Goal: Task Accomplishment & Management: Complete application form

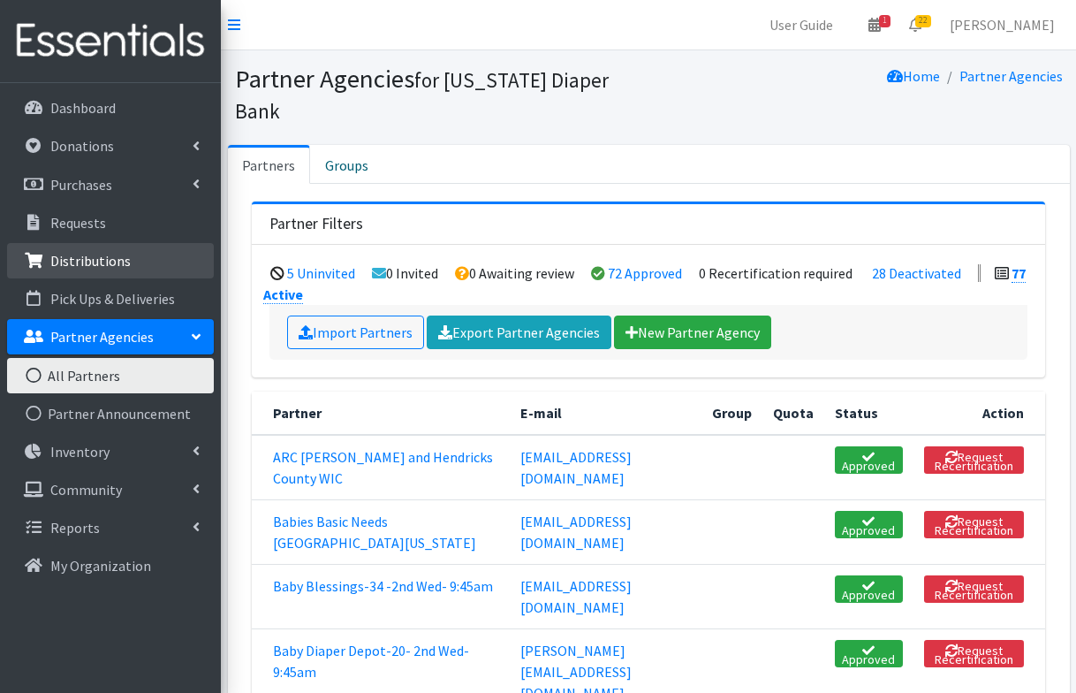
scroll to position [6979, 0]
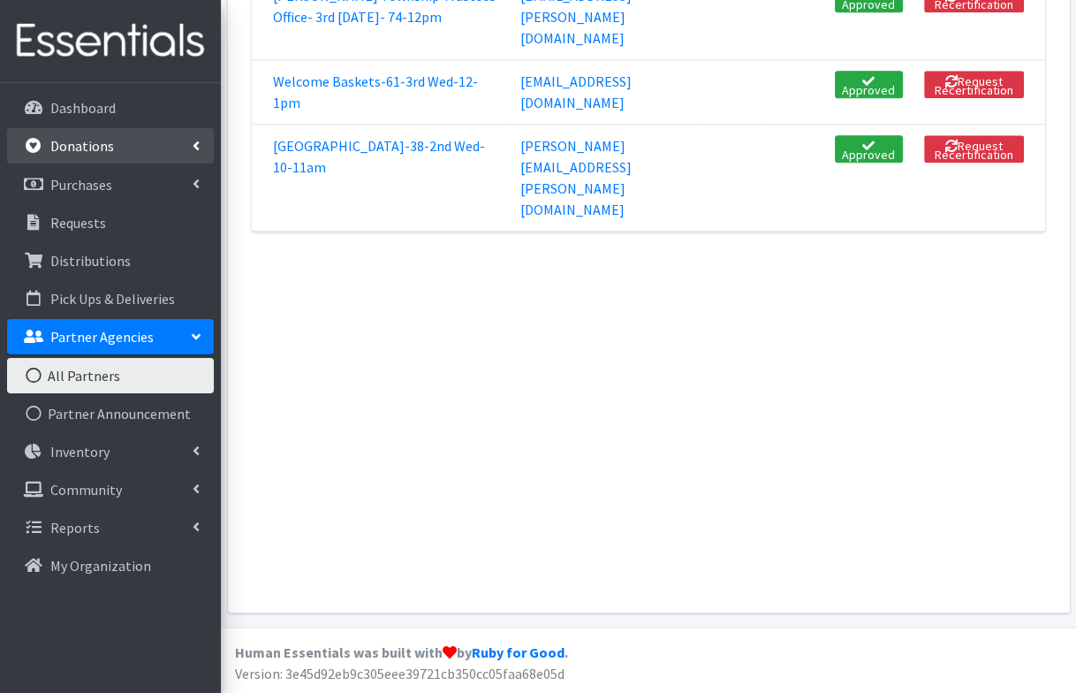
click at [59, 133] on link "Donations" at bounding box center [110, 145] width 207 height 35
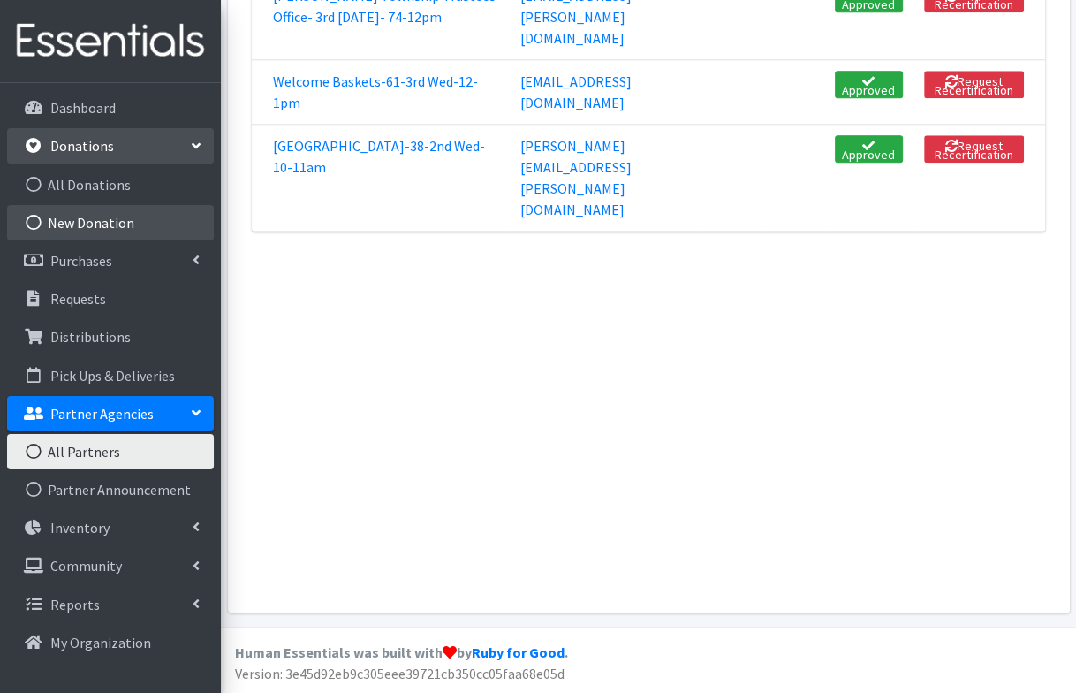
click at [65, 220] on link "New Donation" at bounding box center [110, 222] width 207 height 35
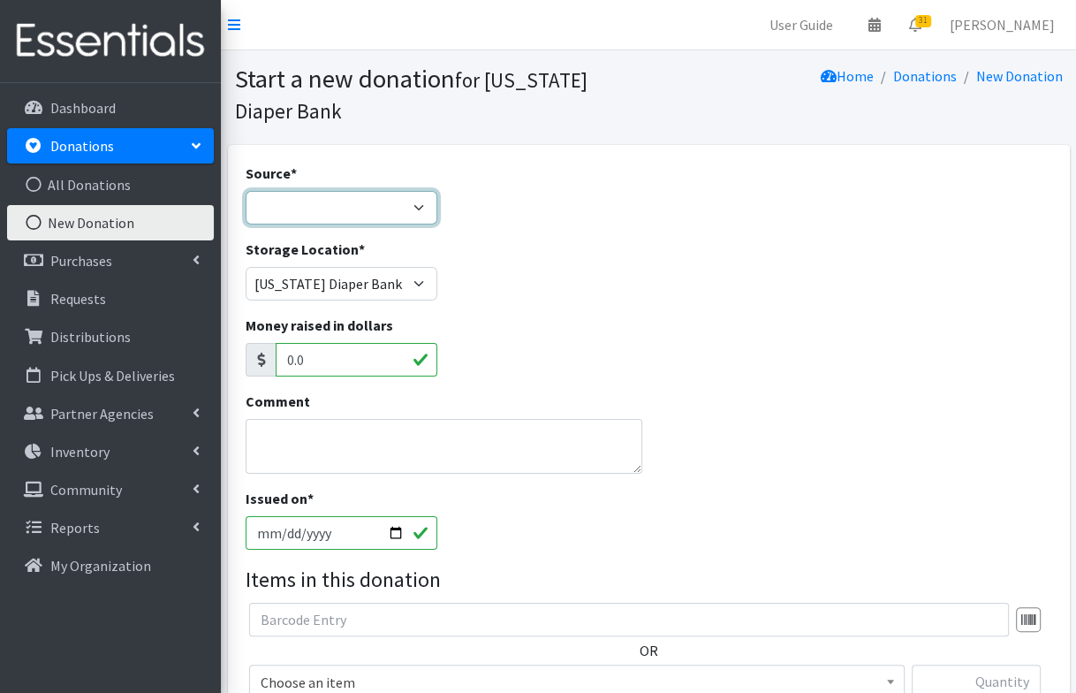
click at [307, 194] on select "Product Drive Manufacturer Donation Site Misc. Donation" at bounding box center [342, 208] width 192 height 34
select select "Misc. Donation"
click at [292, 440] on textarea "Comment" at bounding box center [444, 446] width 397 height 55
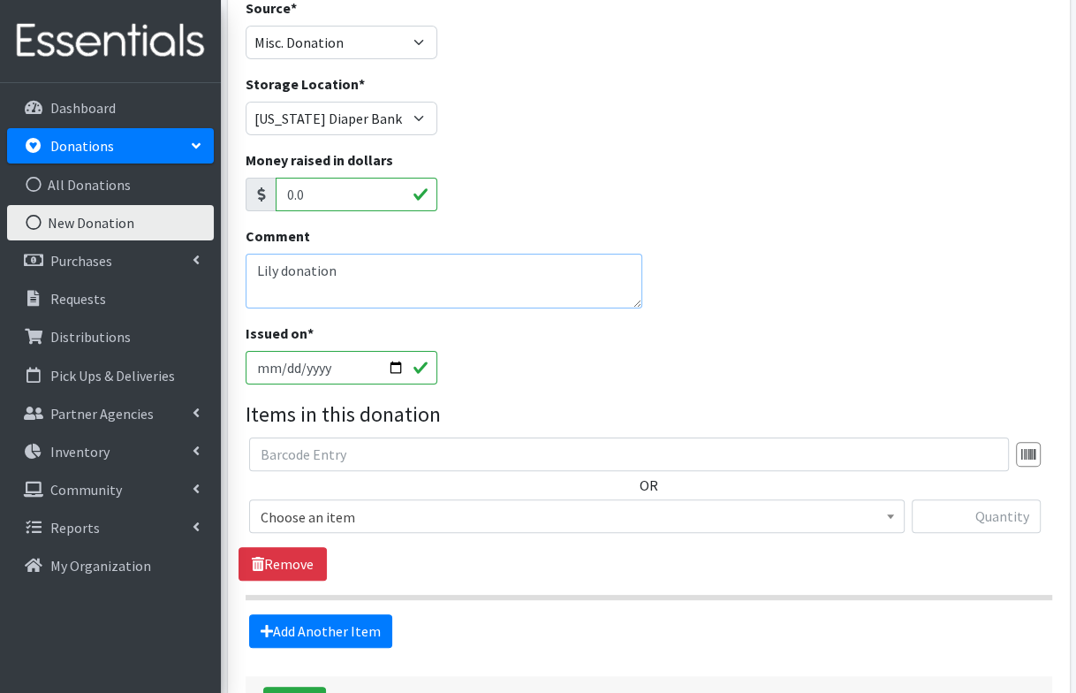
scroll to position [189, 0]
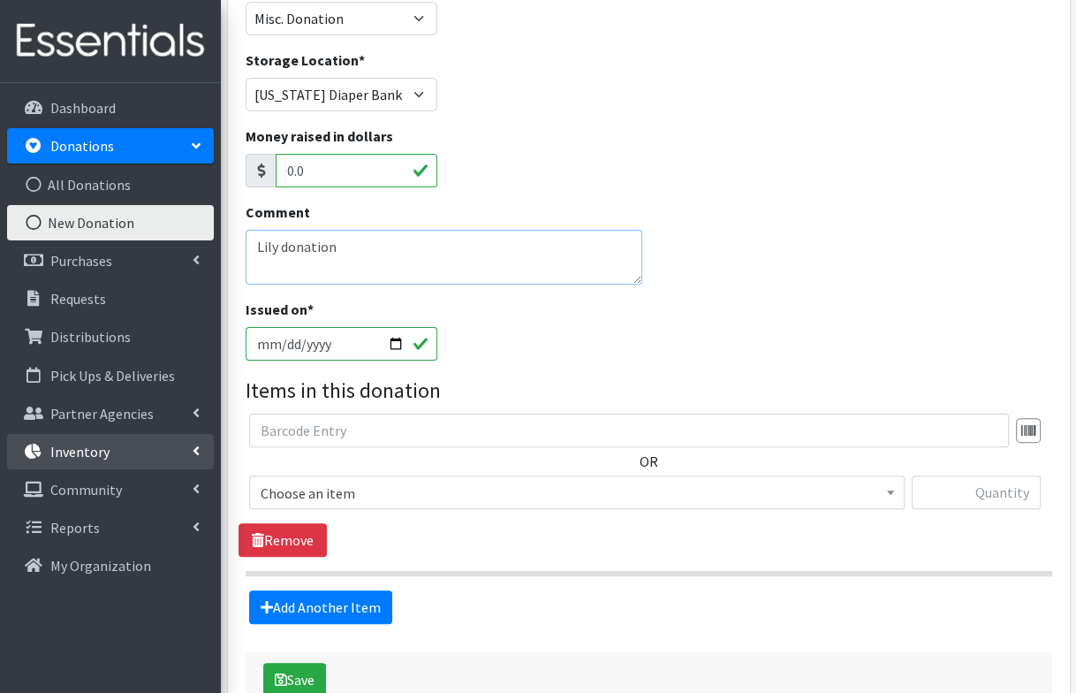
type textarea "Lily donation"
click at [413, 504] on span "Choose an item" at bounding box center [576, 492] width 655 height 34
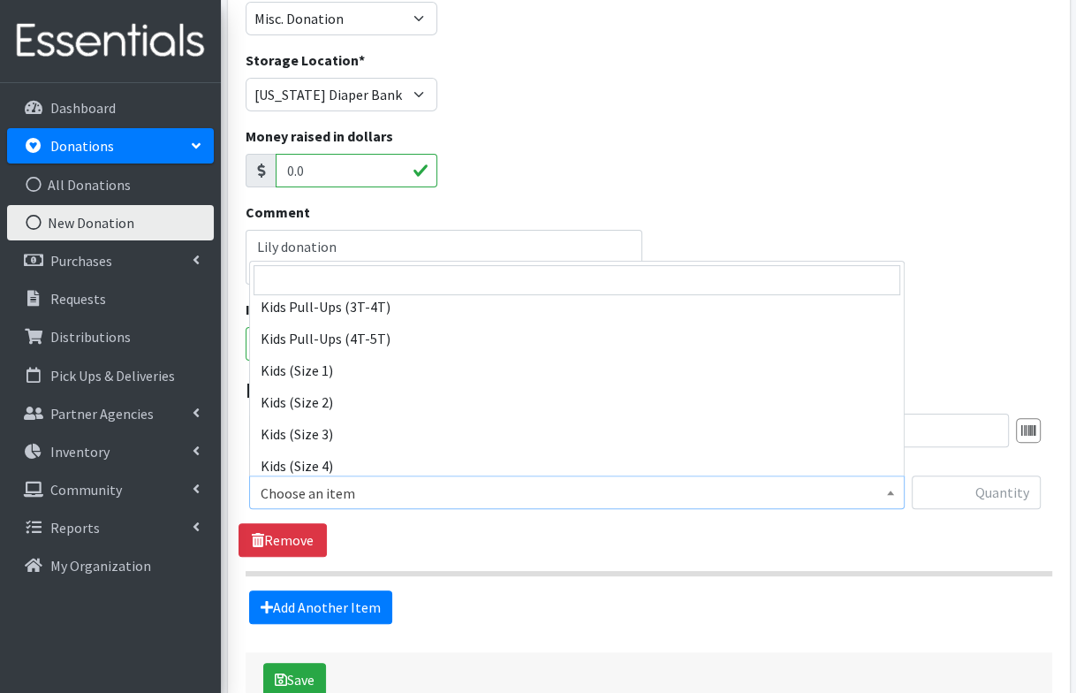
scroll to position [182, 0]
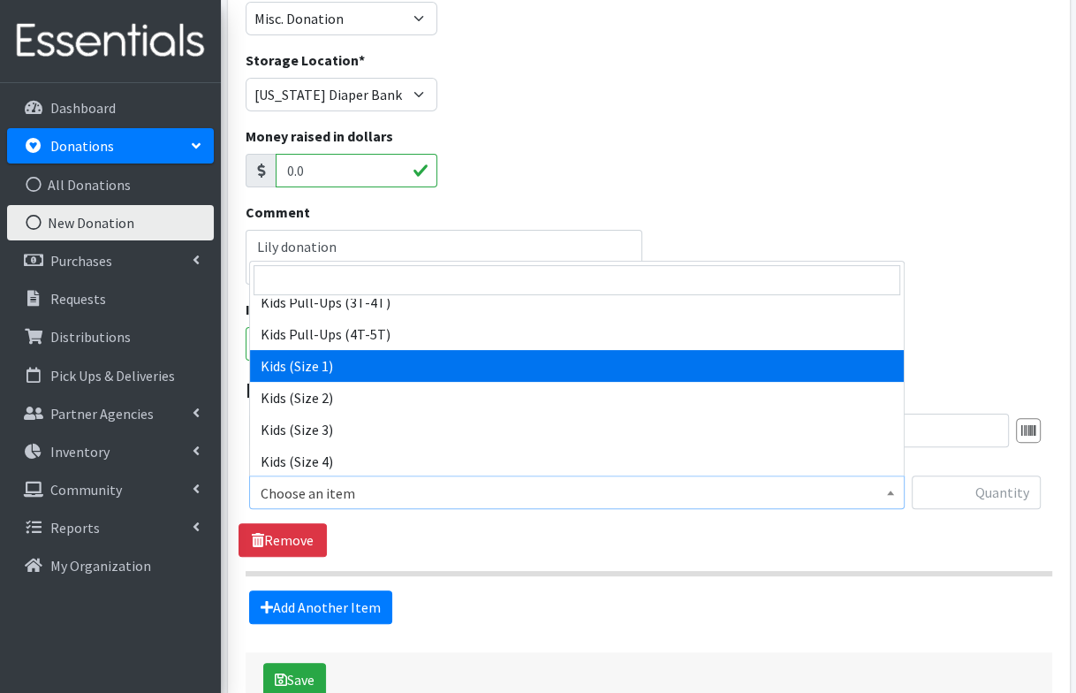
select select "3401"
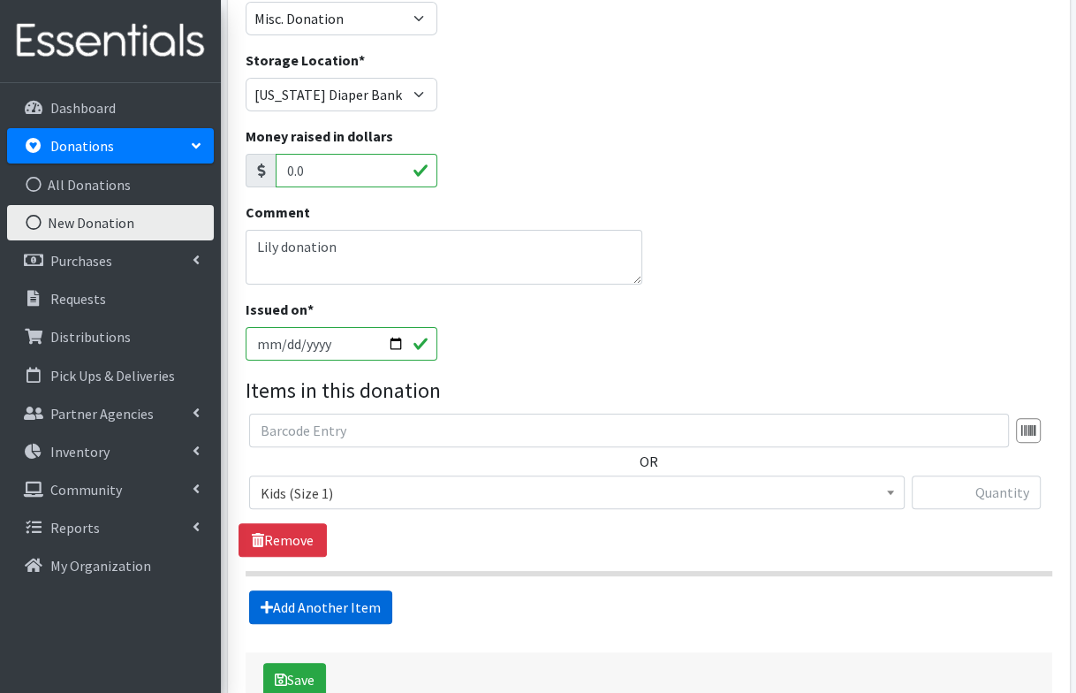
click at [339, 602] on link "Add Another Item" at bounding box center [320, 607] width 143 height 34
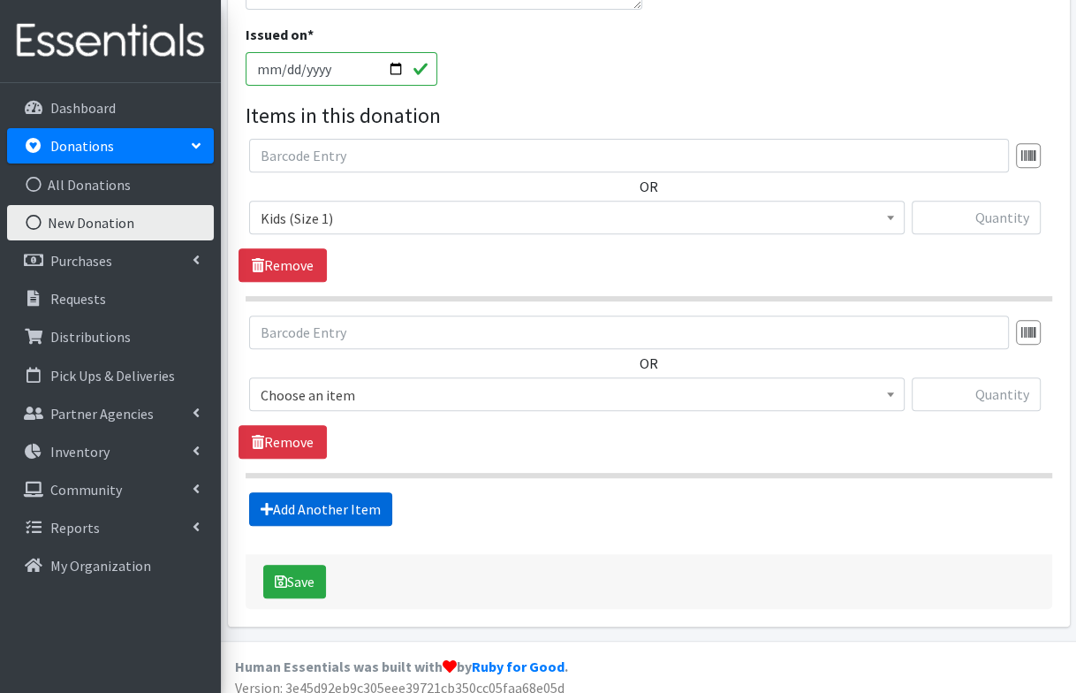
scroll to position [473, 0]
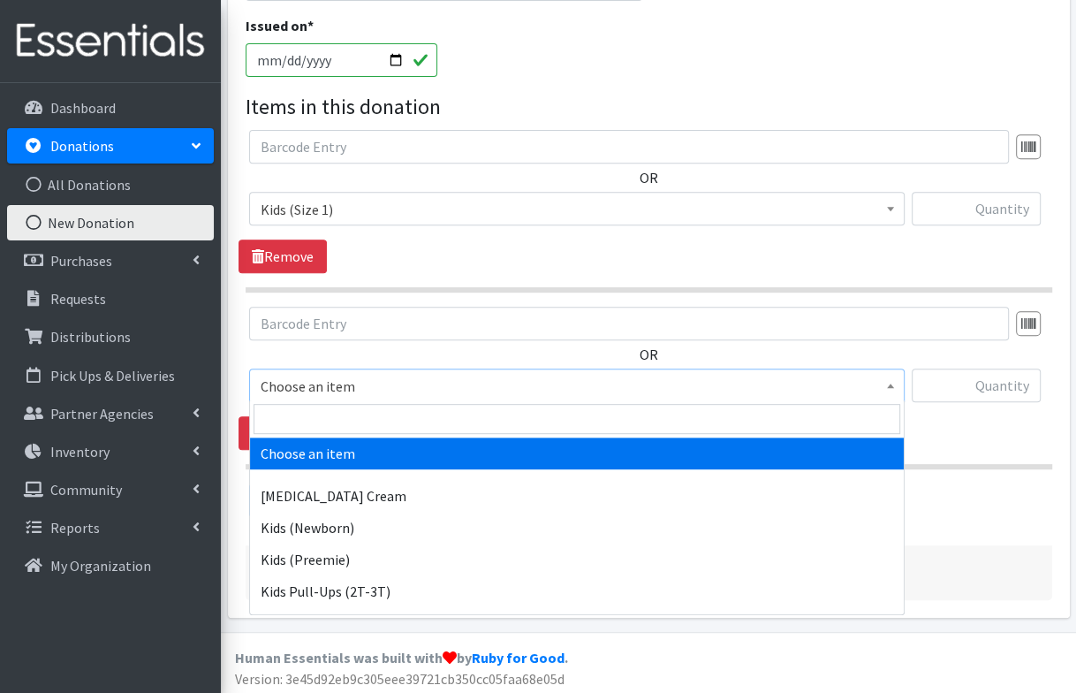
click at [360, 374] on span "Choose an item" at bounding box center [577, 386] width 633 height 25
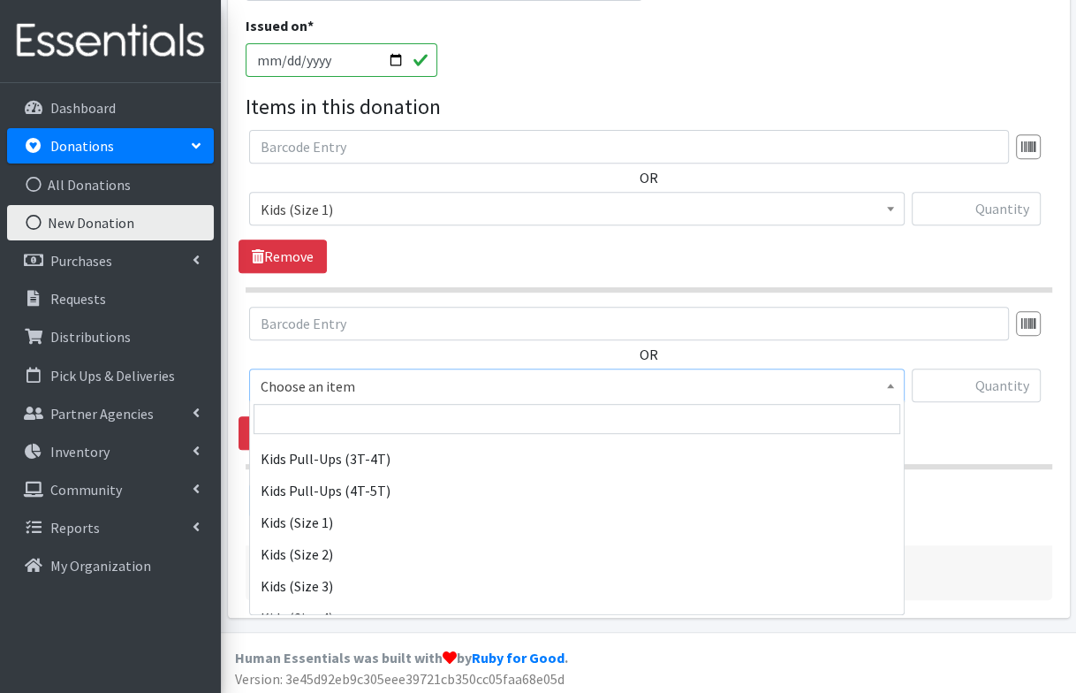
scroll to position [166, 0]
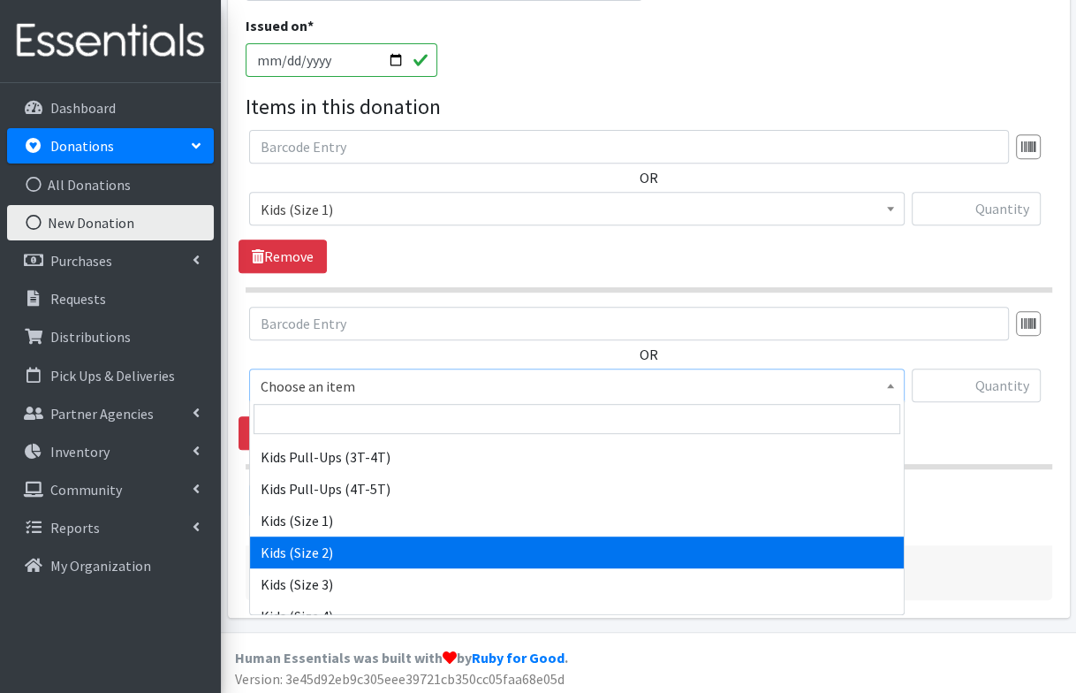
select select "3420"
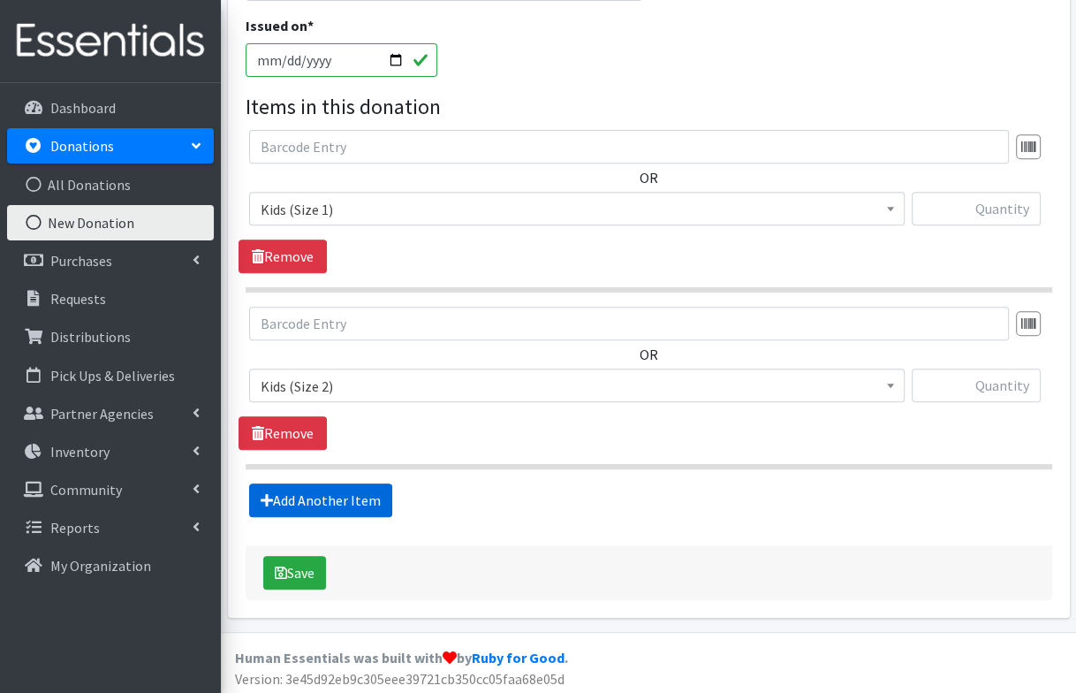
click at [351, 511] on link "Add Another Item" at bounding box center [320, 500] width 143 height 34
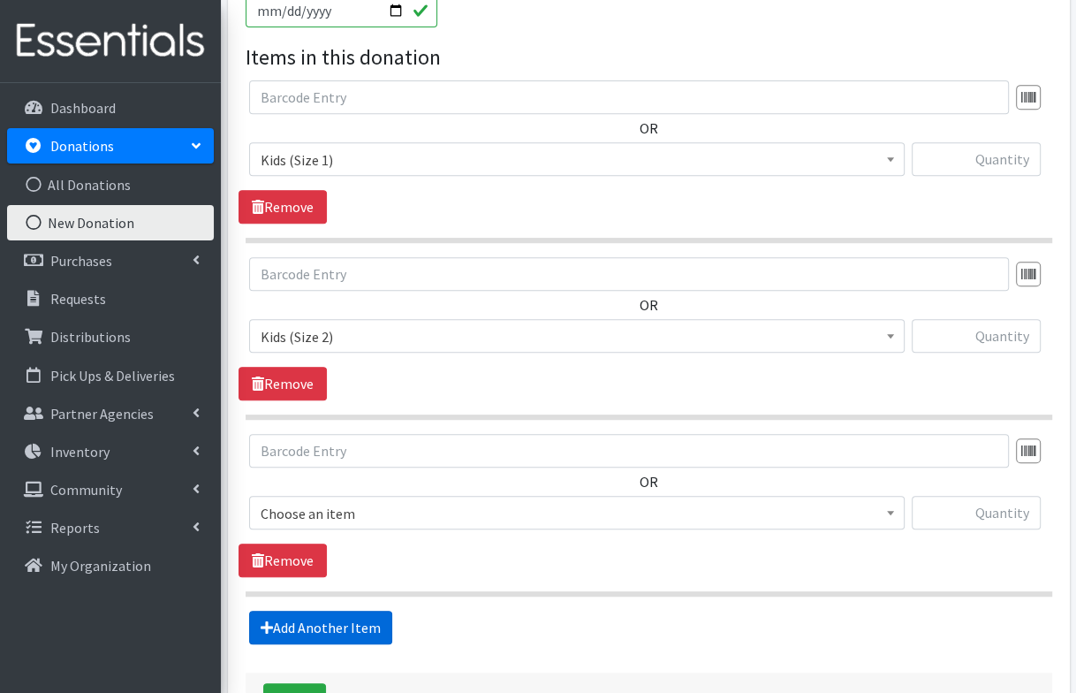
scroll to position [648, 0]
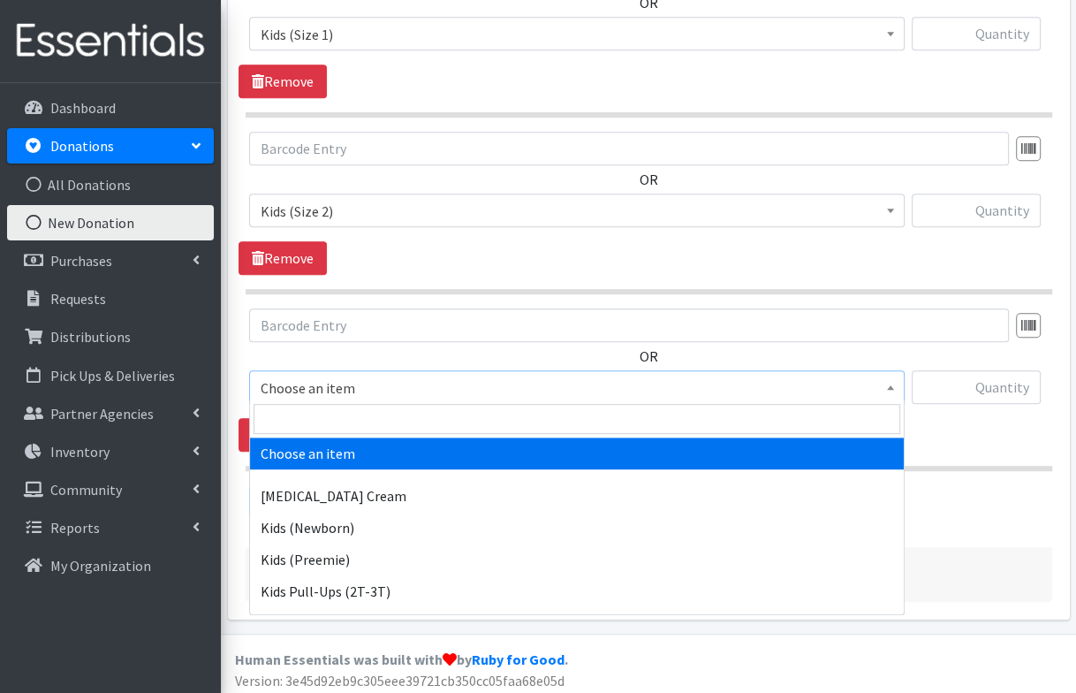
click at [358, 384] on span "Choose an item" at bounding box center [577, 387] width 633 height 25
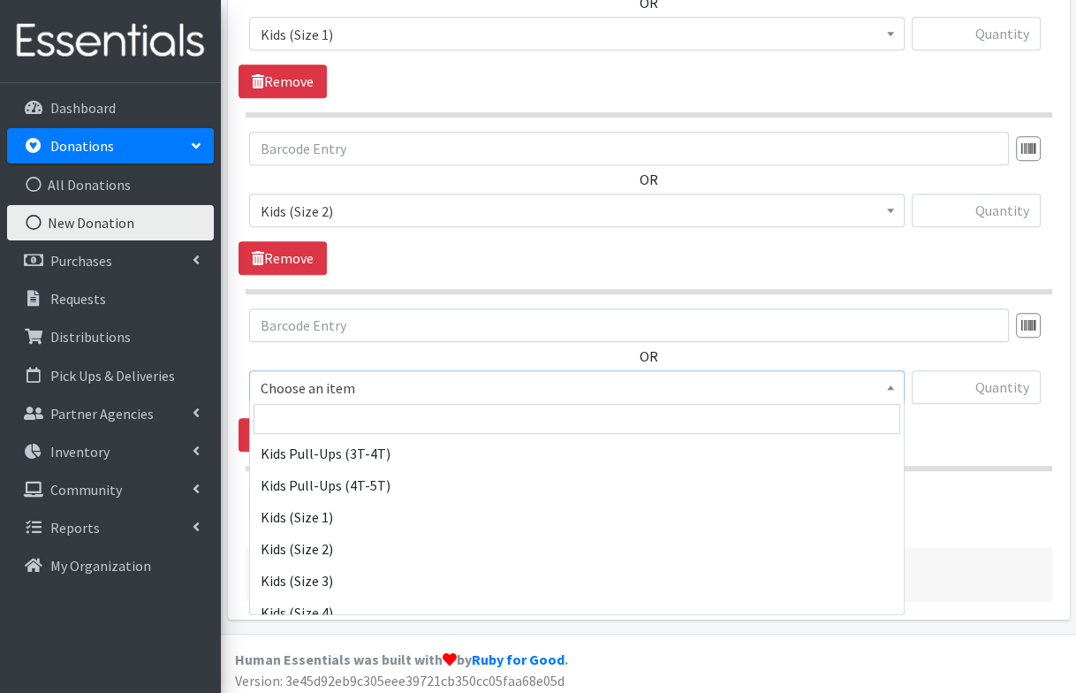
scroll to position [177, 0]
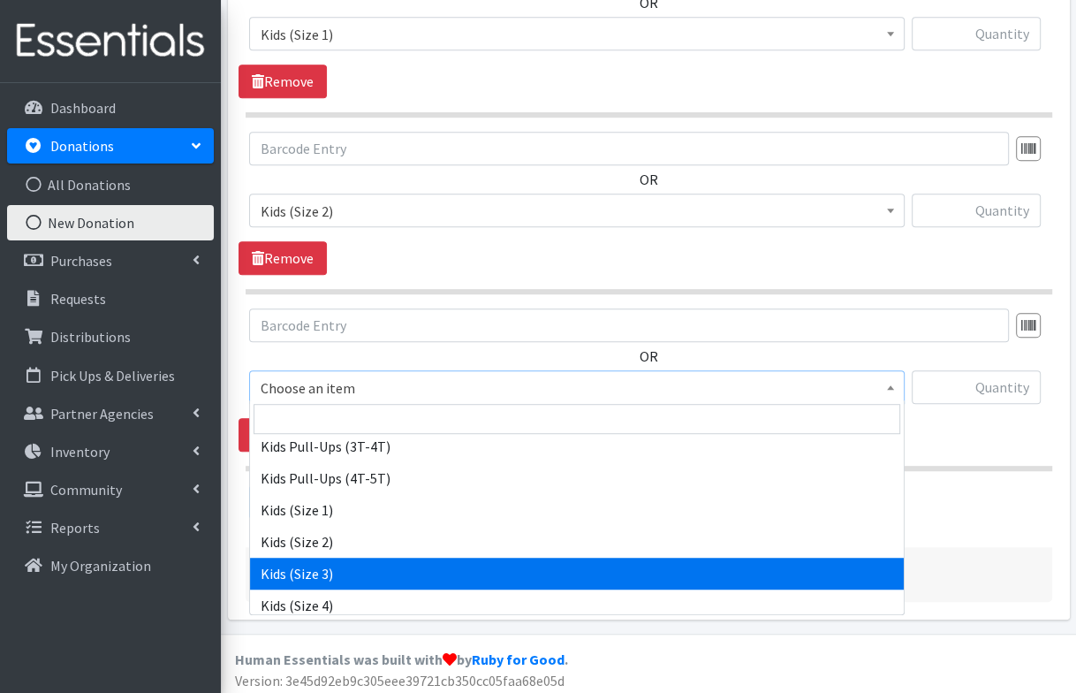
select select "3393"
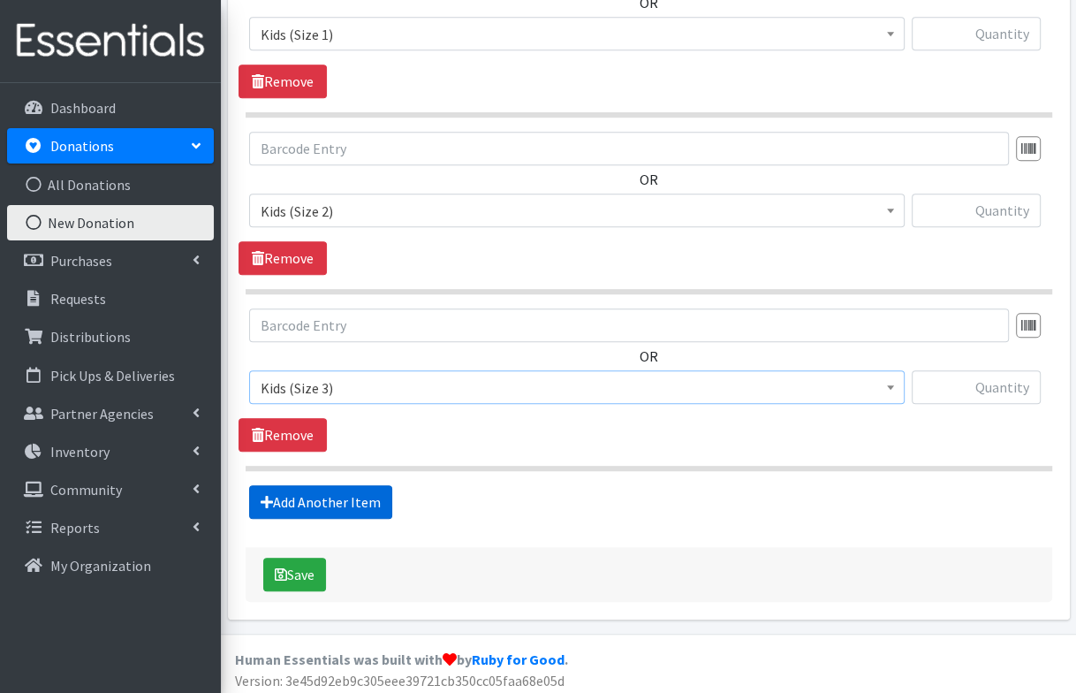
click at [336, 495] on link "Add Another Item" at bounding box center [320, 502] width 143 height 34
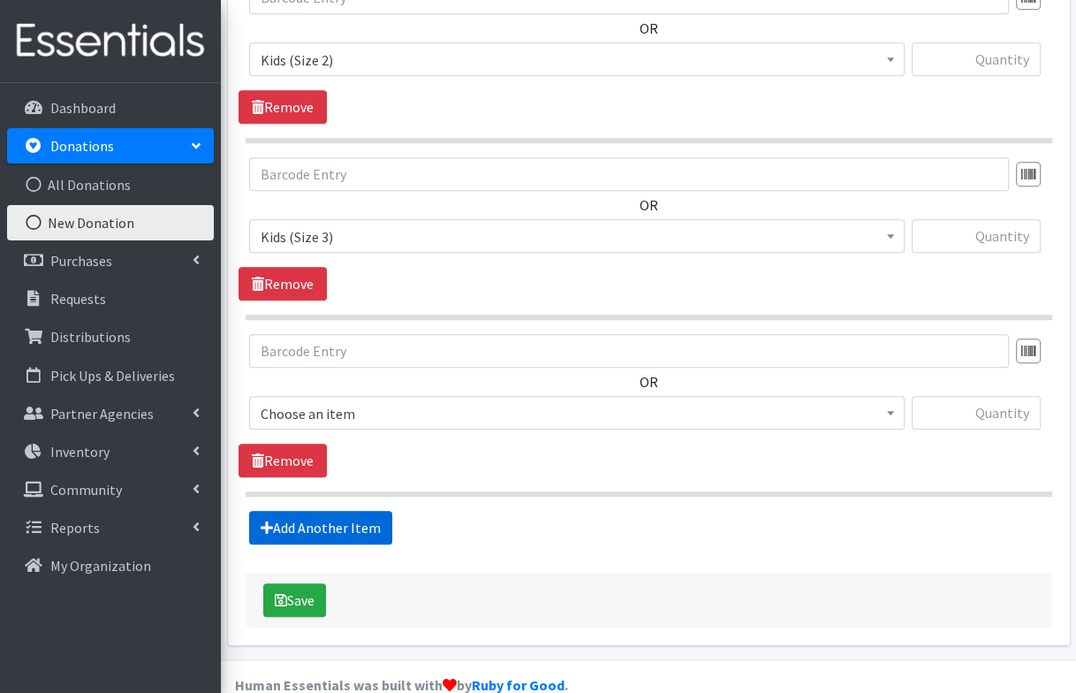
scroll to position [823, 0]
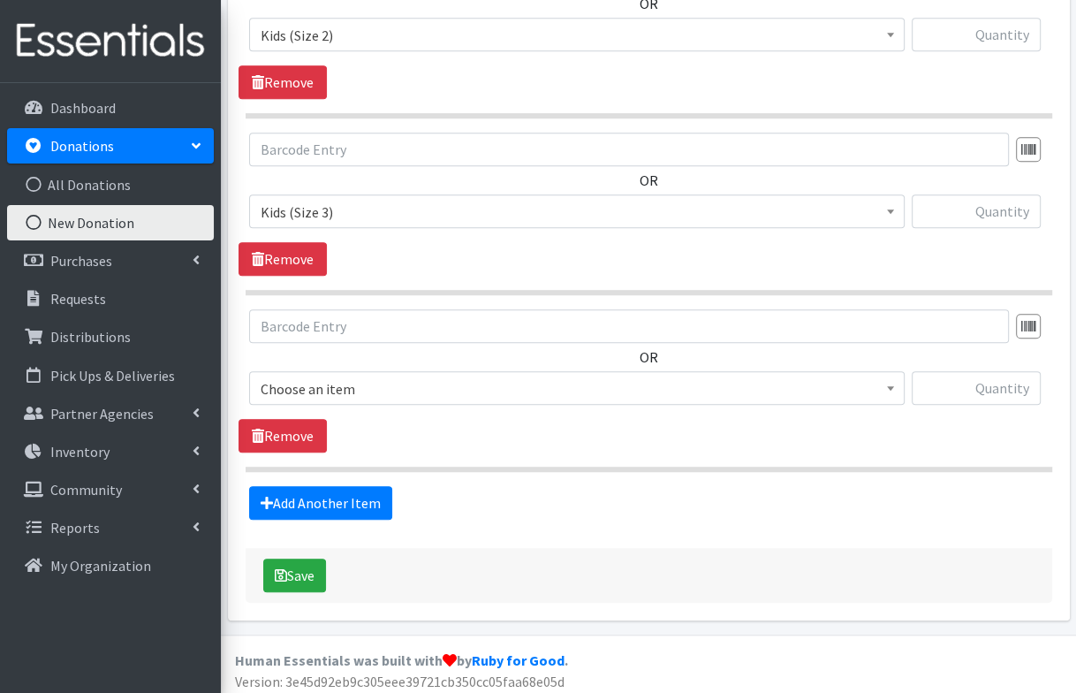
click at [338, 378] on span "Choose an item" at bounding box center [577, 388] width 633 height 25
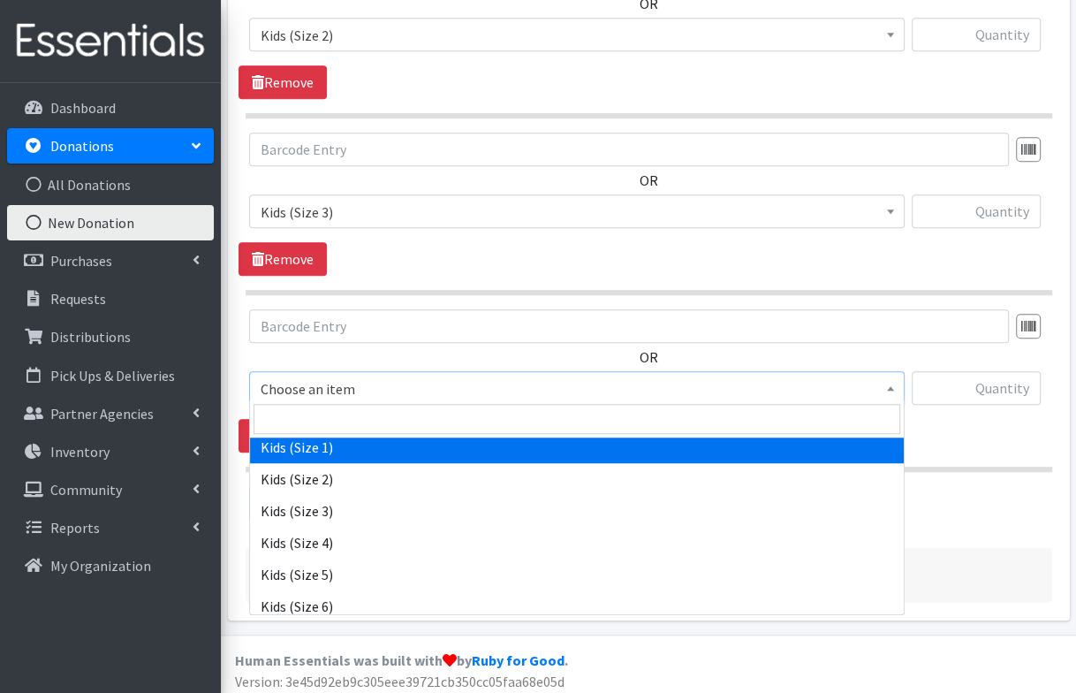
scroll to position [247, 0]
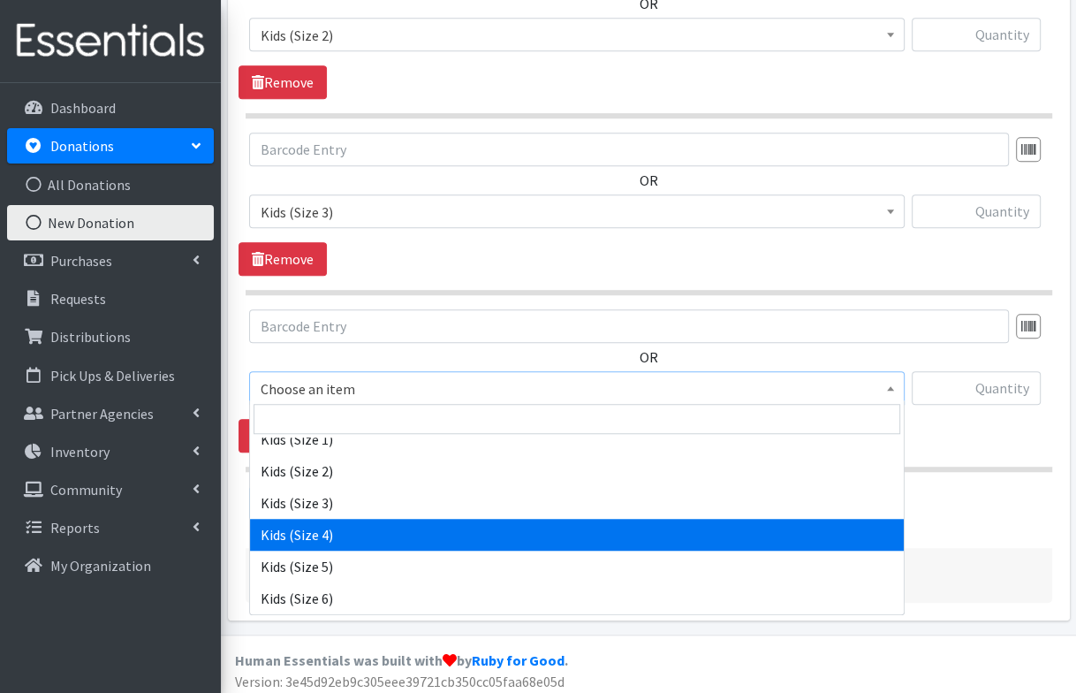
select select "3394"
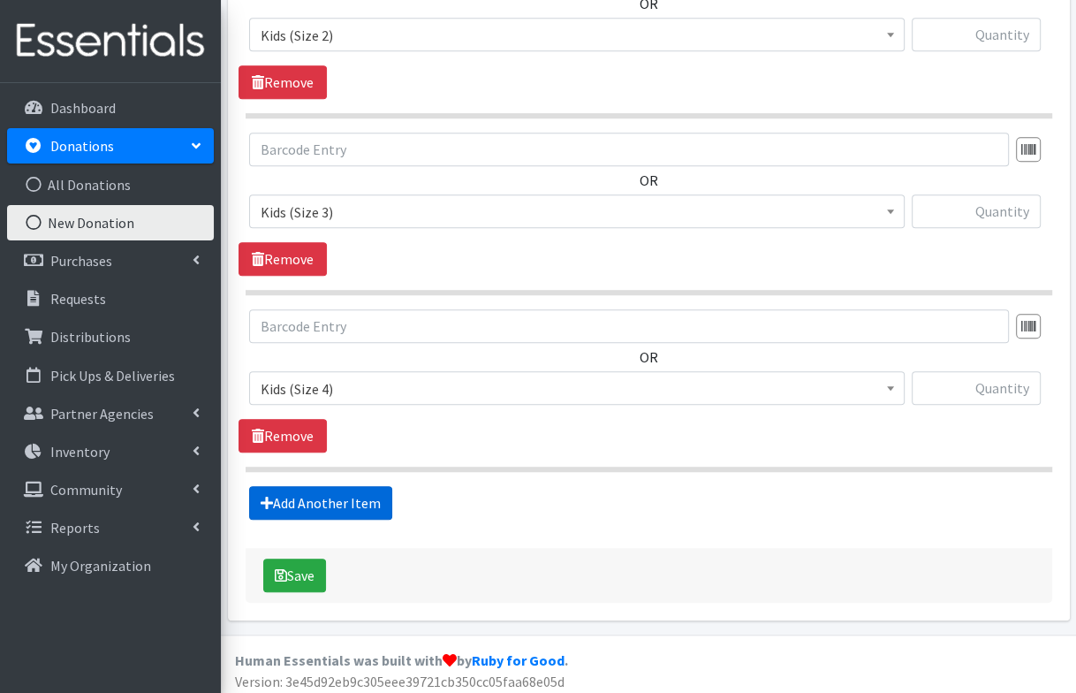
click at [337, 489] on link "Add Another Item" at bounding box center [320, 503] width 143 height 34
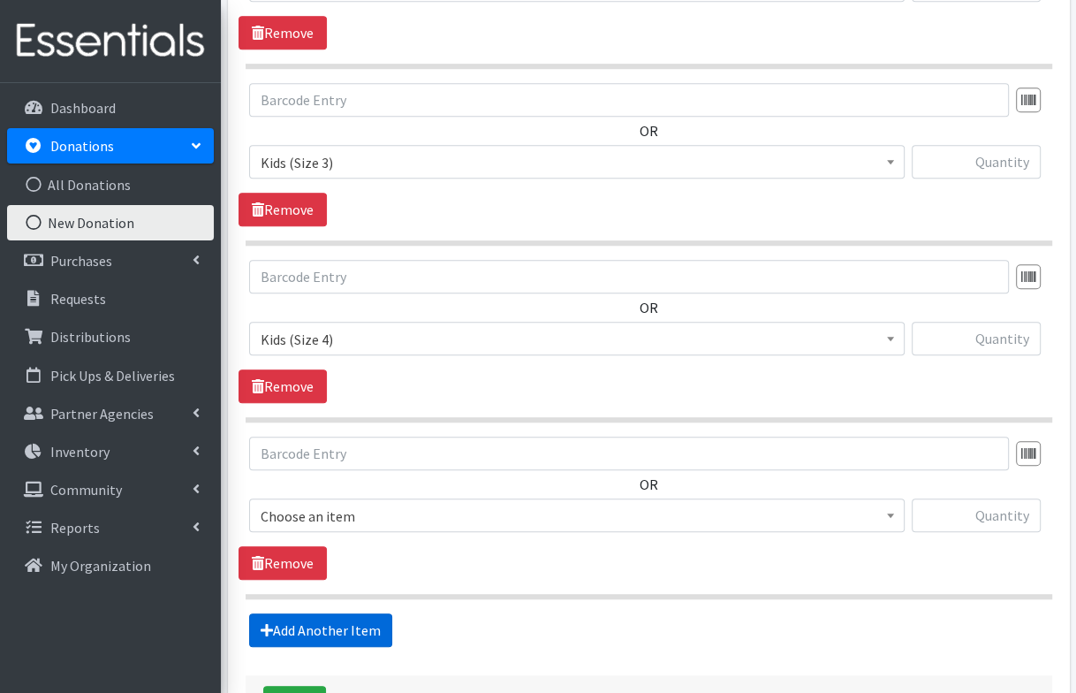
scroll to position [999, 0]
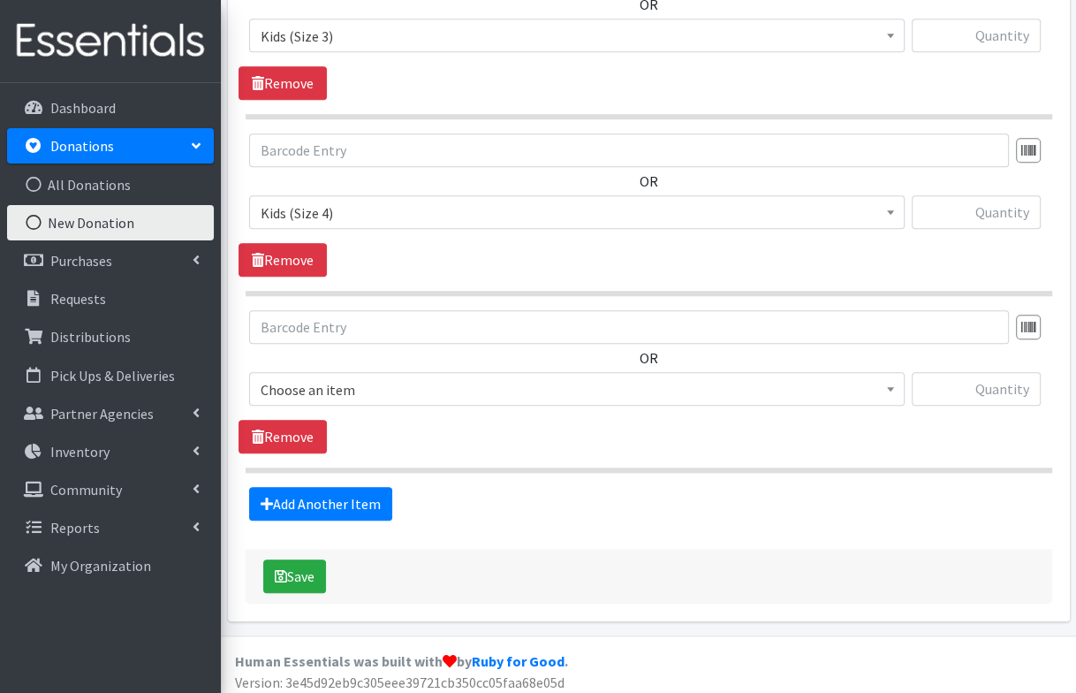
click at [345, 382] on span "Choose an item" at bounding box center [577, 389] width 633 height 25
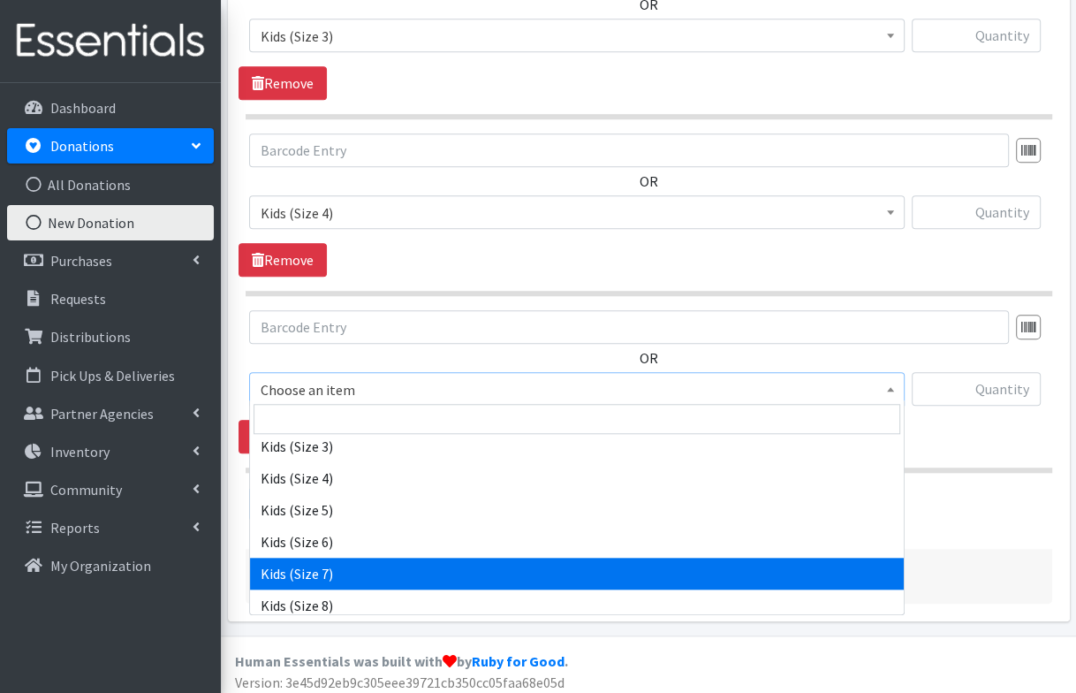
scroll to position [310, 0]
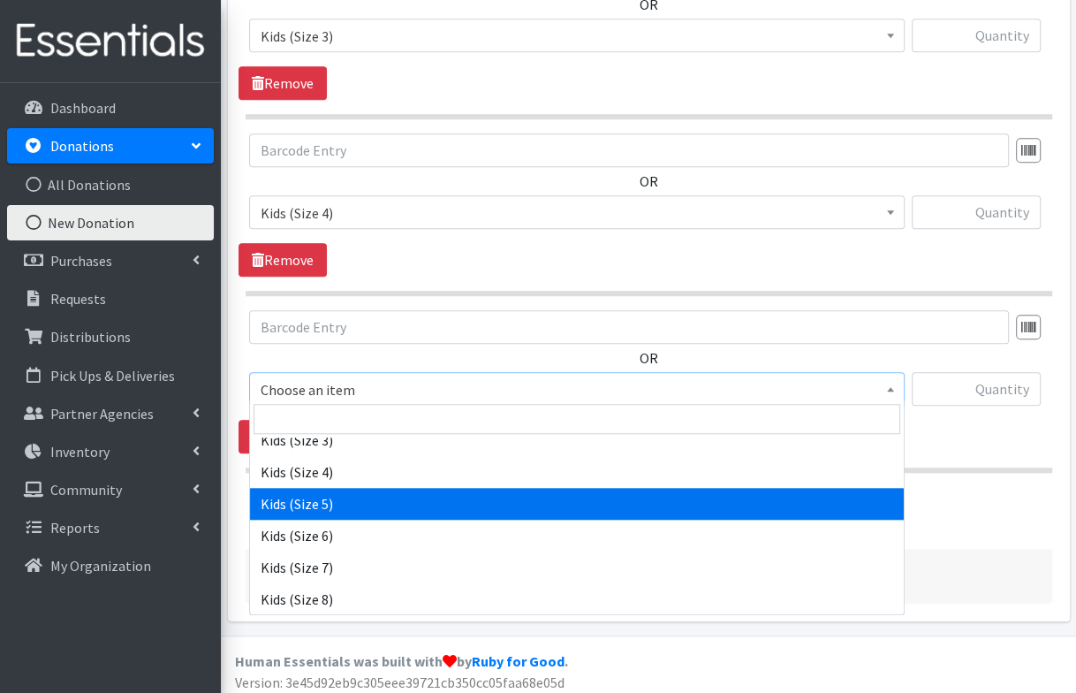
select select "3407"
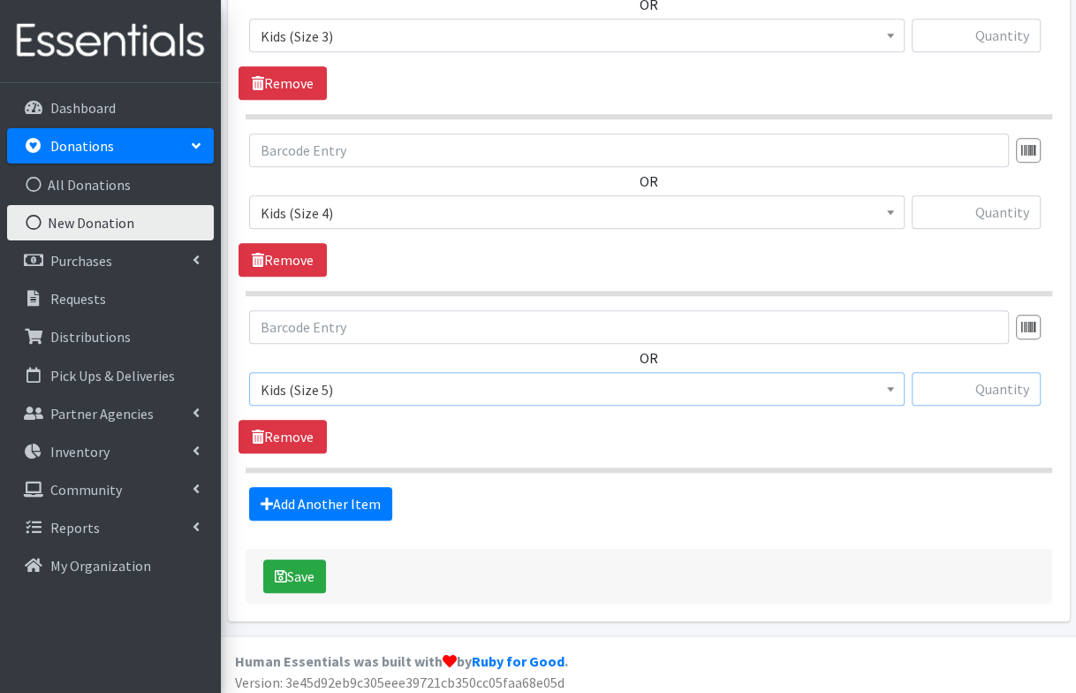
click at [1005, 390] on input "text" at bounding box center [976, 389] width 129 height 34
type input "147"
click at [1020, 210] on input "text" at bounding box center [976, 212] width 129 height 34
type input "401"
click at [1003, 33] on input "text" at bounding box center [976, 36] width 129 height 34
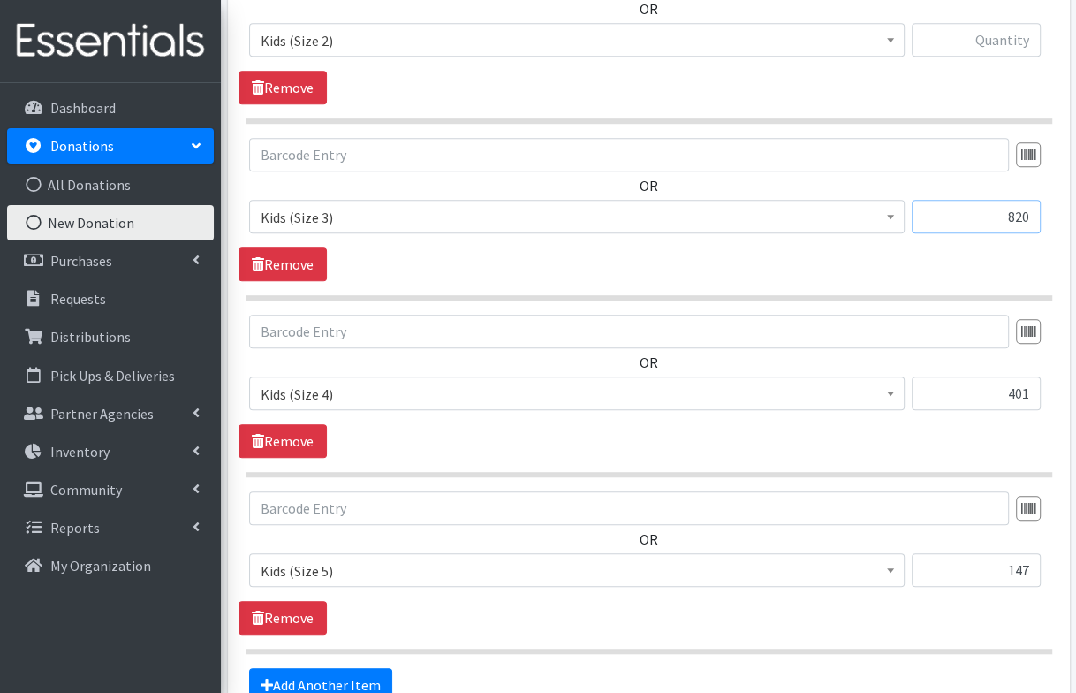
scroll to position [753, 0]
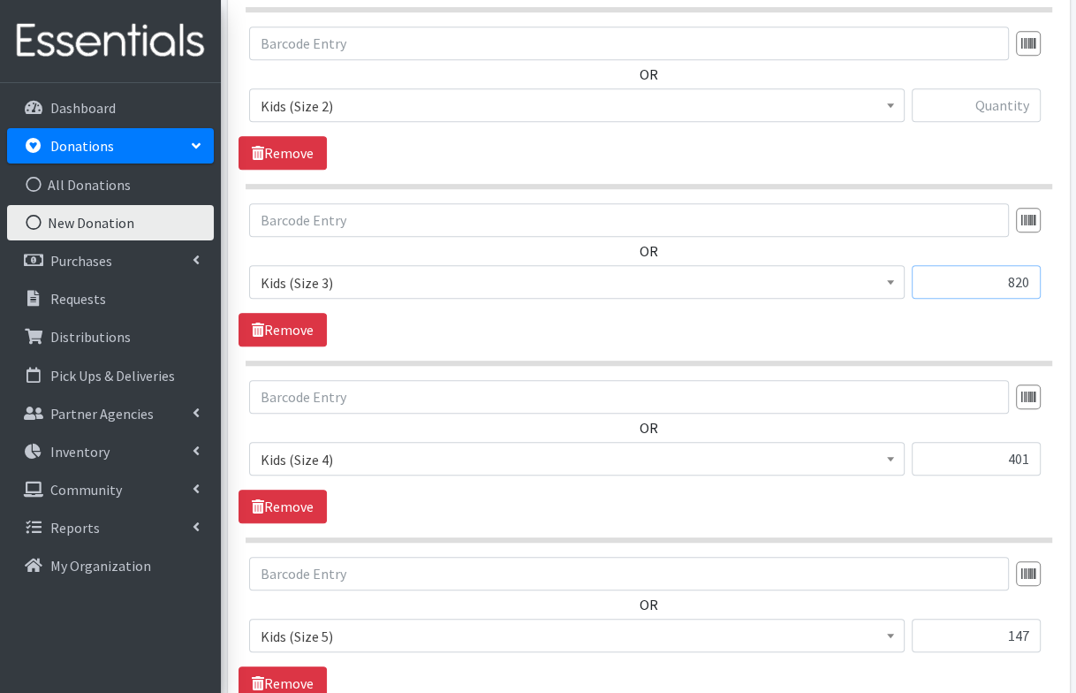
type input "820"
click at [996, 101] on input "text" at bounding box center [976, 105] width 129 height 34
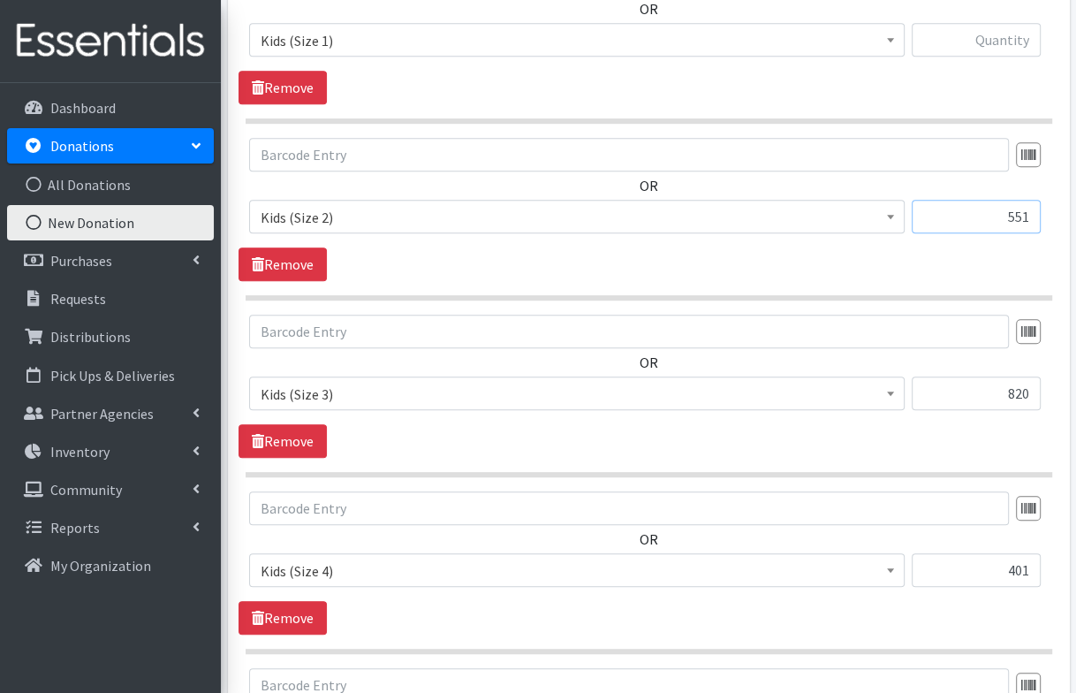
scroll to position [633, 0]
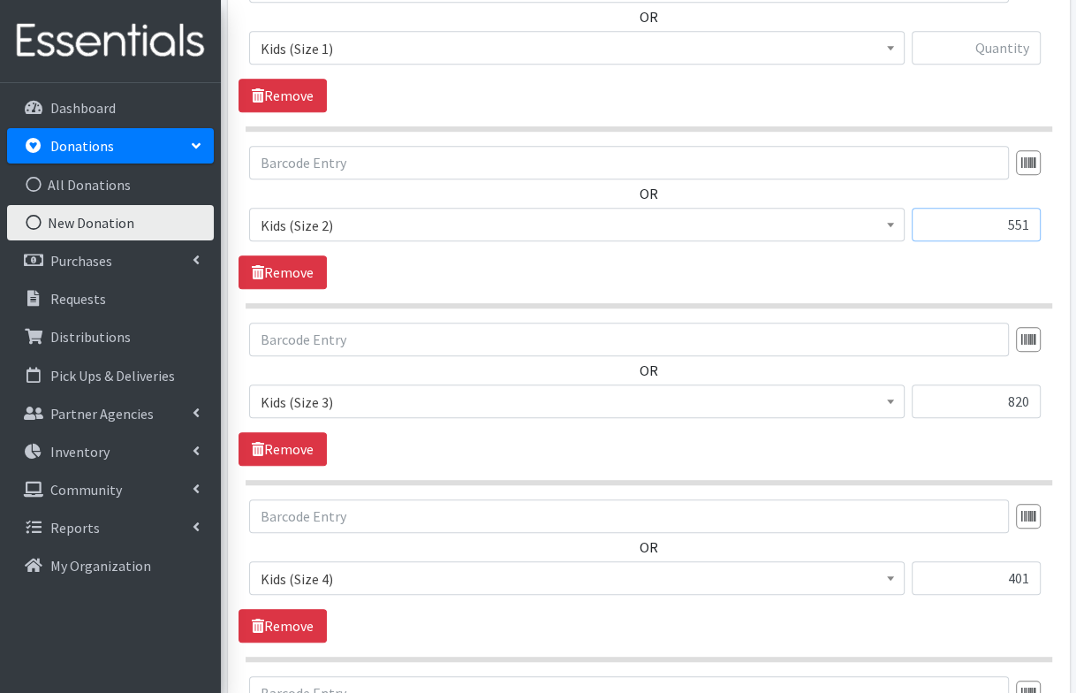
type input "551"
click at [1002, 50] on input "text" at bounding box center [976, 48] width 129 height 34
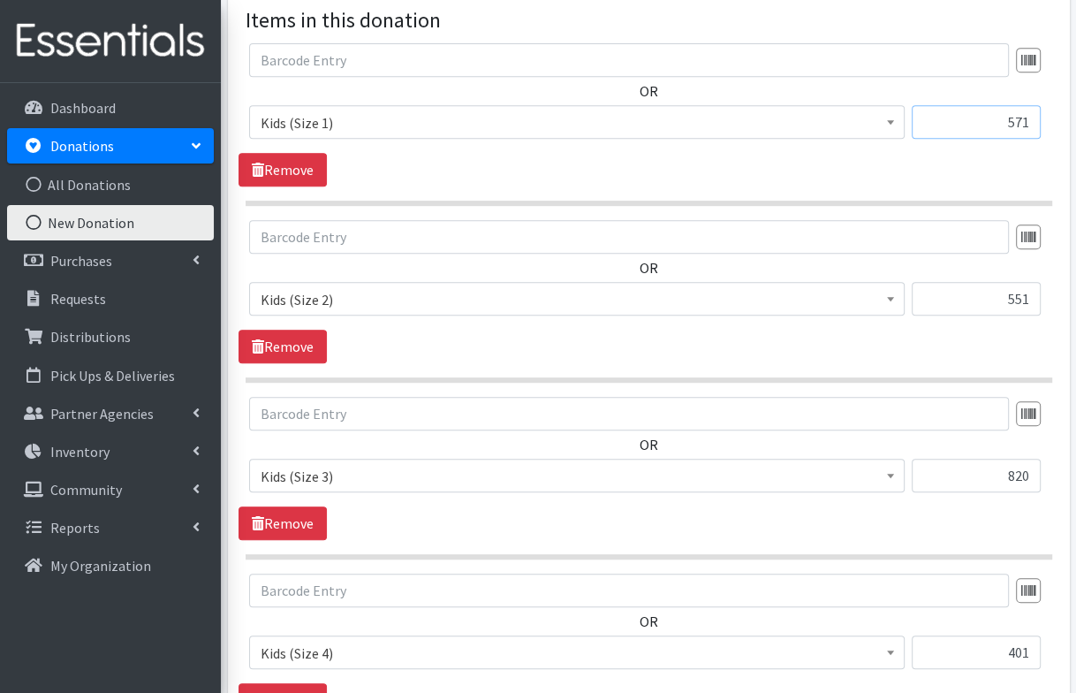
scroll to position [999, 0]
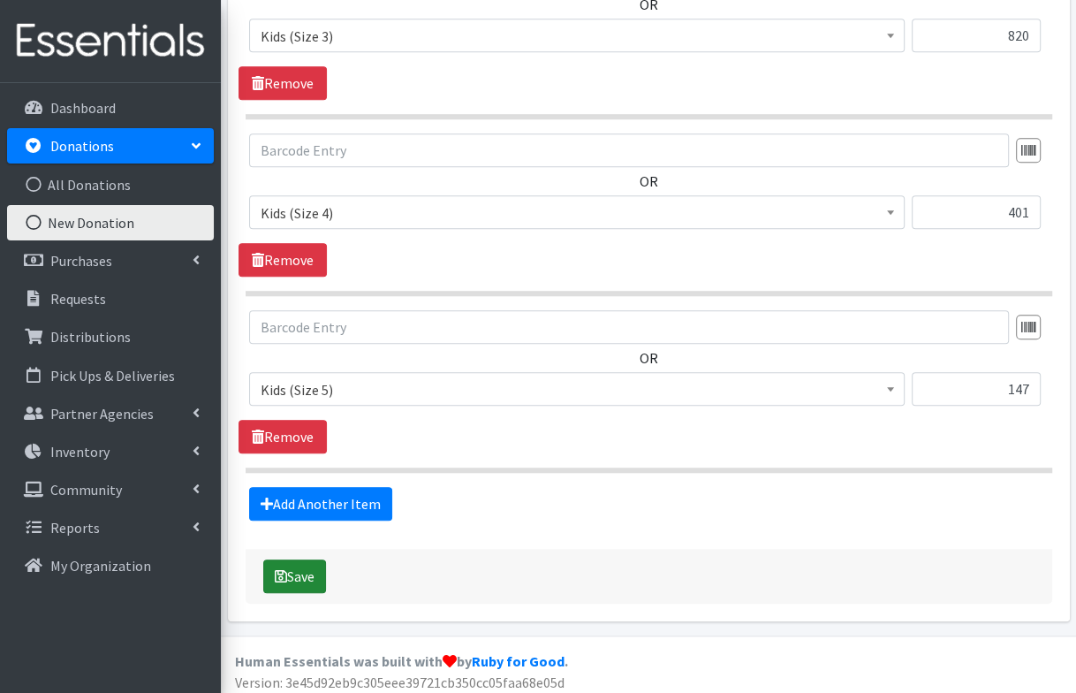
type input "571"
click at [291, 566] on button "Save" at bounding box center [294, 576] width 63 height 34
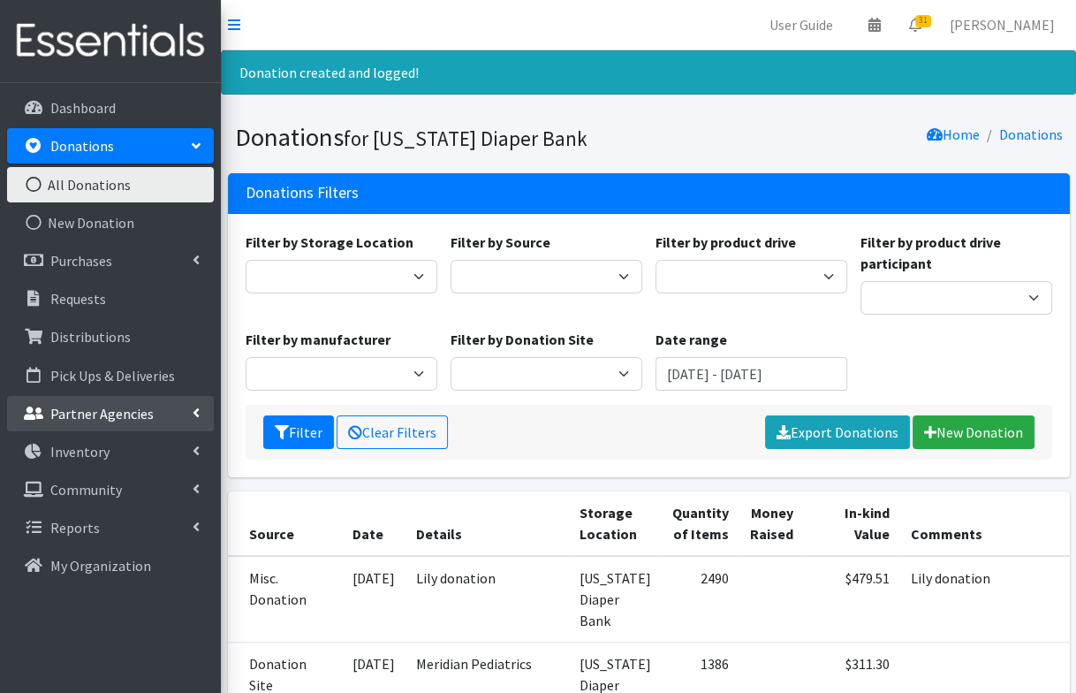
click at [93, 420] on p "Partner Agencies" at bounding box center [101, 414] width 103 height 18
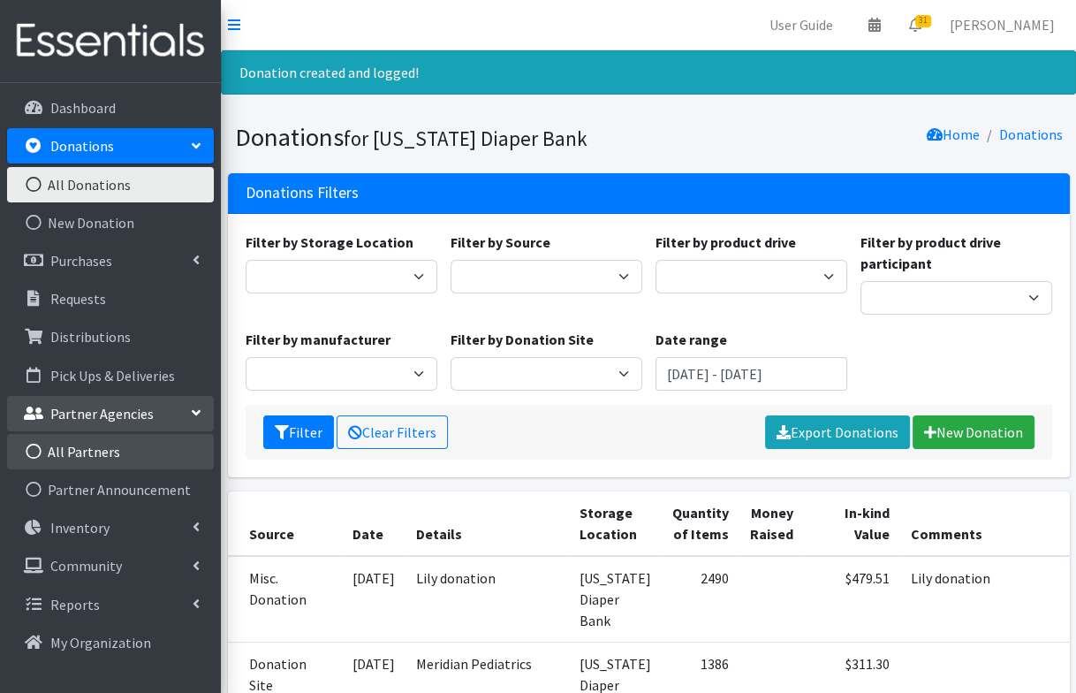
click at [90, 452] on link "All Partners" at bounding box center [110, 451] width 207 height 35
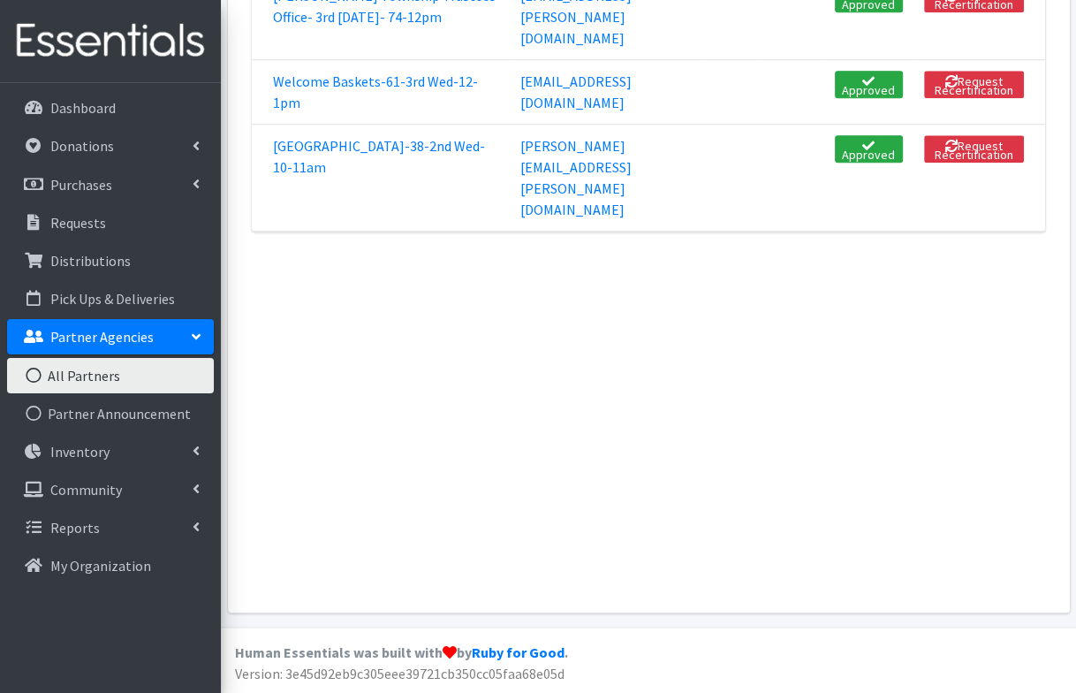
scroll to position [7359, 0]
